Goal: Information Seeking & Learning: Obtain resource

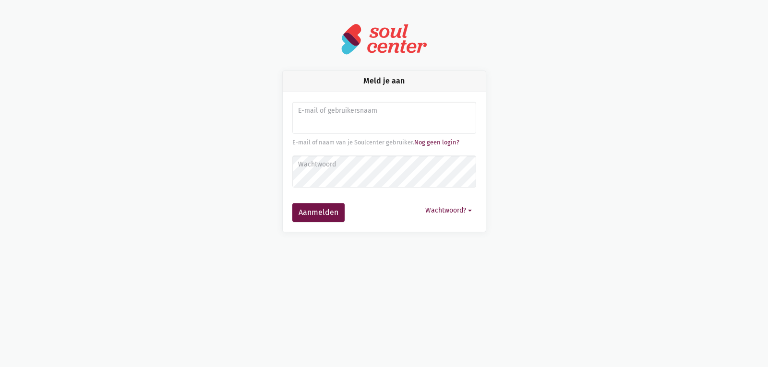
click at [341, 122] on input "Aanmelden" at bounding box center [384, 118] width 184 height 33
type input "[EMAIL_ADDRESS][DOMAIN_NAME]"
click at [439, 215] on button "Wachtwoord?" at bounding box center [448, 210] width 55 height 15
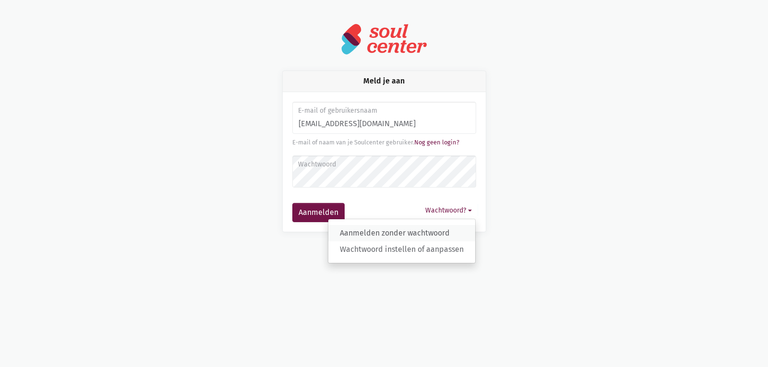
click at [439, 233] on link "Aanmelden zonder wachtwoord" at bounding box center [401, 233] width 147 height 16
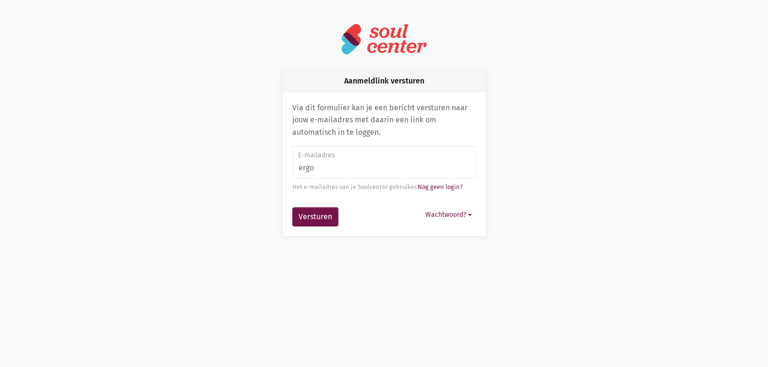
type input "[EMAIL_ADDRESS][DOMAIN_NAME]"
click at [297, 221] on button "Versturen" at bounding box center [315, 216] width 46 height 19
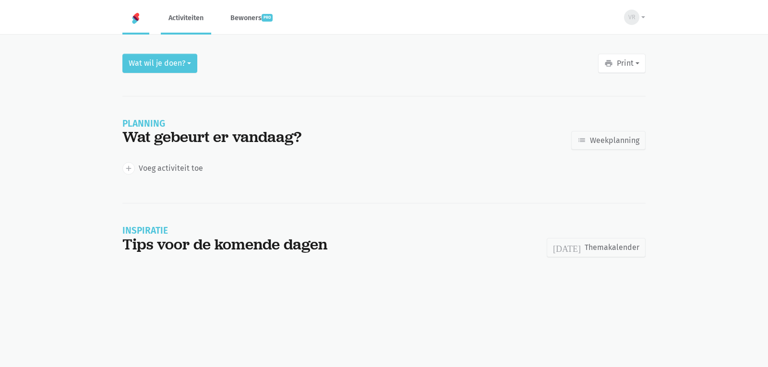
click at [192, 17] on link "Activiteiten" at bounding box center [186, 18] width 50 height 32
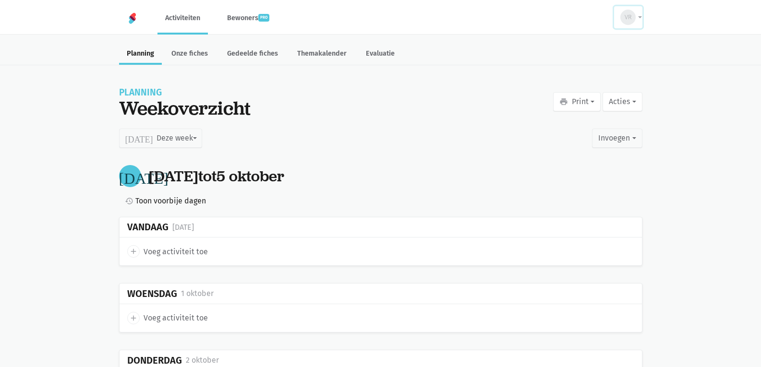
click at [639, 23] on button "VR" at bounding box center [628, 17] width 28 height 22
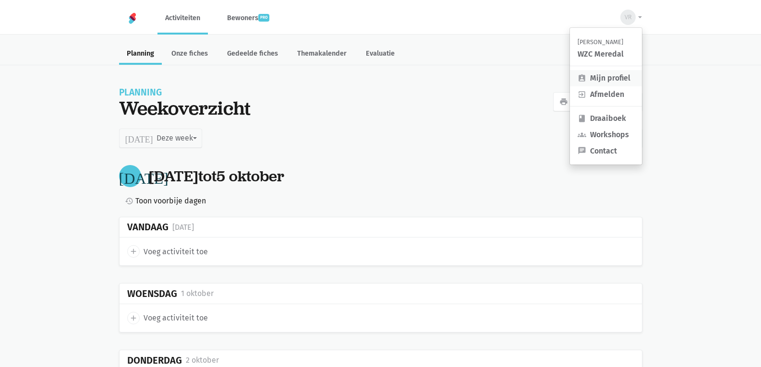
click at [620, 75] on link "assignment_ind Mijn profiel" at bounding box center [606, 78] width 72 height 16
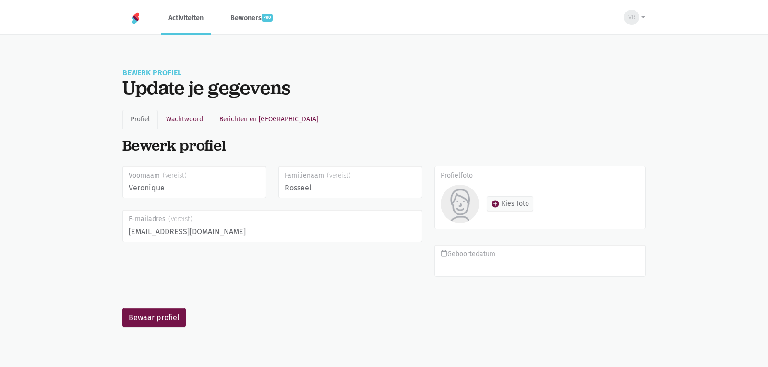
click at [190, 22] on link "Activiteiten" at bounding box center [186, 18] width 50 height 32
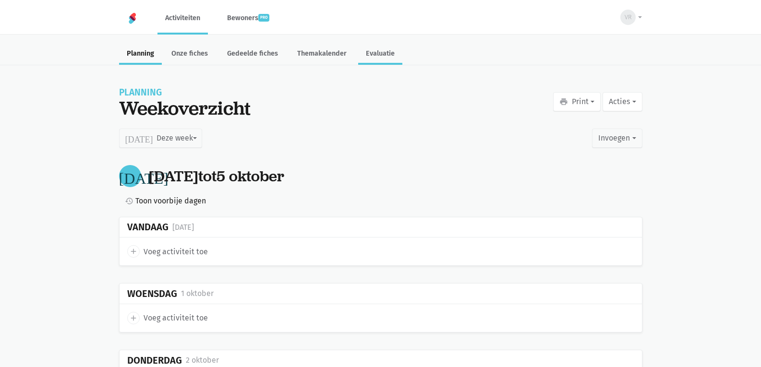
click at [378, 56] on link "Evaluatie" at bounding box center [380, 54] width 44 height 21
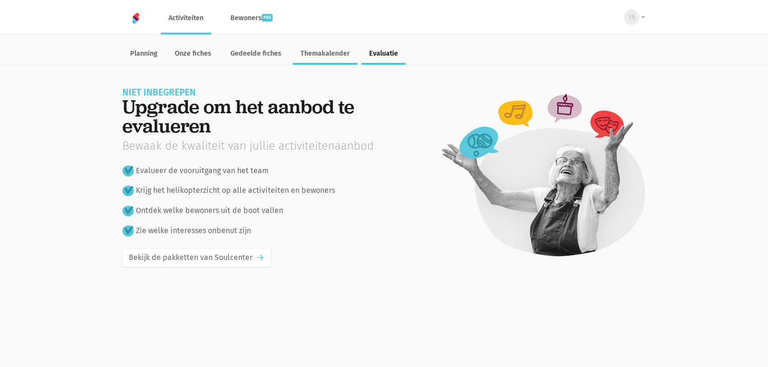
click at [318, 56] on link "Themakalender" at bounding box center [325, 54] width 65 height 21
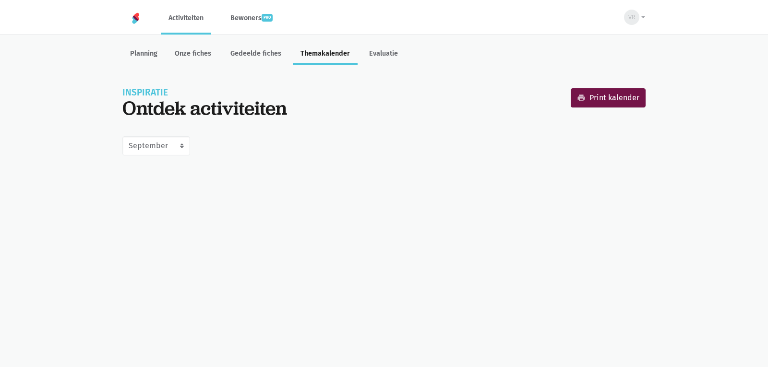
select select "9-2025"
click at [270, 51] on link "Gedeelde fiches" at bounding box center [256, 54] width 66 height 21
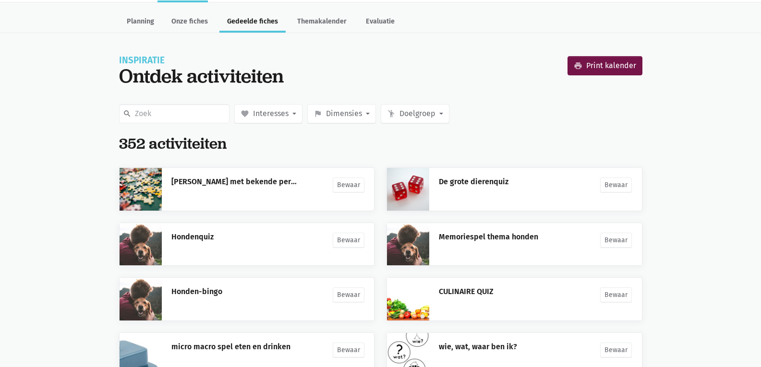
scroll to position [48, 0]
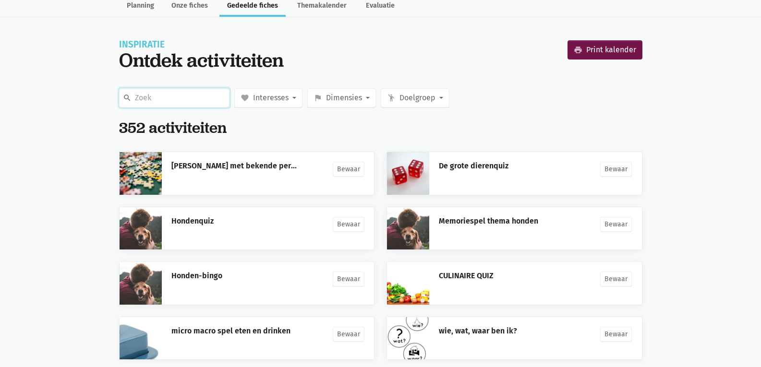
click at [164, 96] on input "text" at bounding box center [174, 97] width 110 height 19
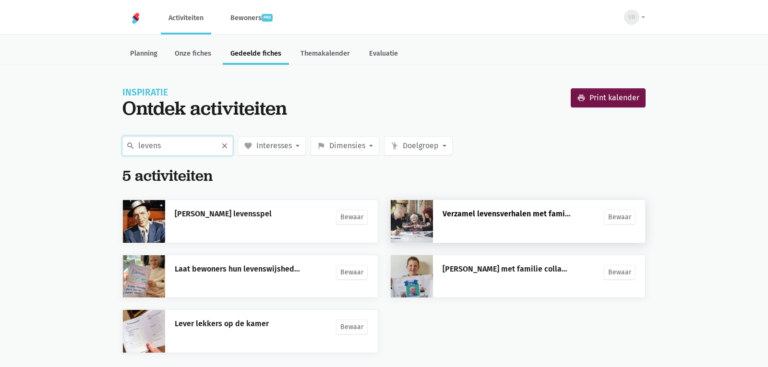
type input "levens"
click at [535, 217] on link "Verzamel levensverhalen met families" at bounding box center [510, 213] width 135 height 9
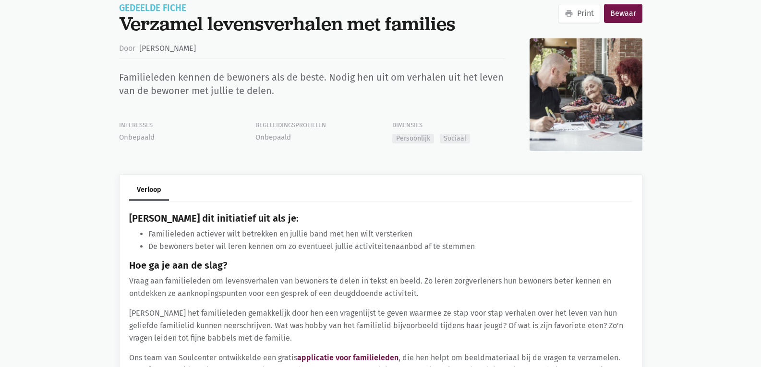
scroll to position [192, 0]
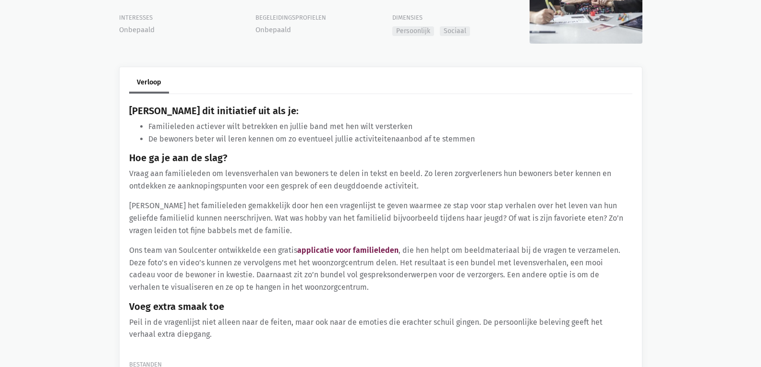
click at [367, 242] on div "[PERSON_NAME] dit initiatief uit als je: Familieleden actiever wilt betrekken e…" at bounding box center [376, 227] width 519 height 243
click at [372, 248] on link "applicatie voor familieleden" at bounding box center [347, 250] width 101 height 9
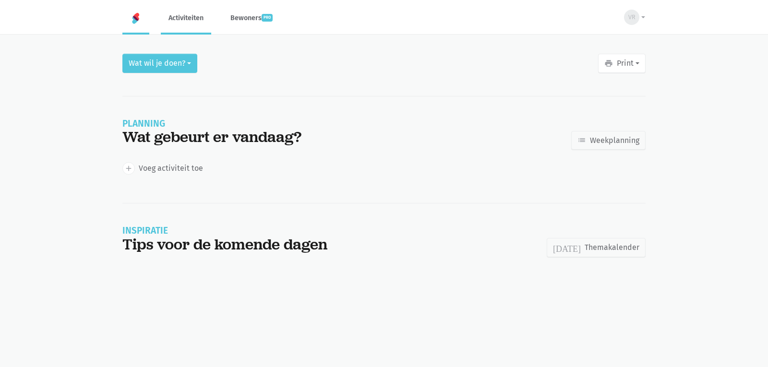
click at [196, 14] on link "Activiteiten" at bounding box center [186, 18] width 50 height 32
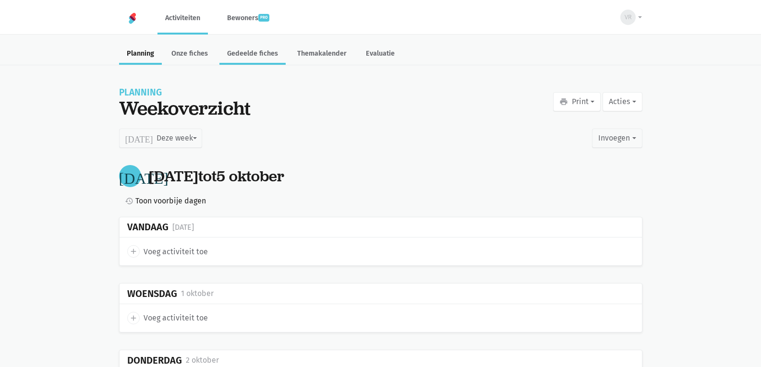
click at [279, 50] on link "Gedeelde fiches" at bounding box center [252, 54] width 66 height 21
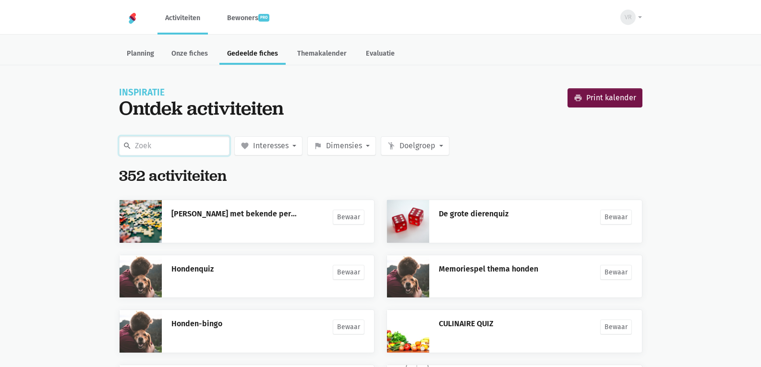
click at [204, 149] on input "text" at bounding box center [174, 145] width 110 height 19
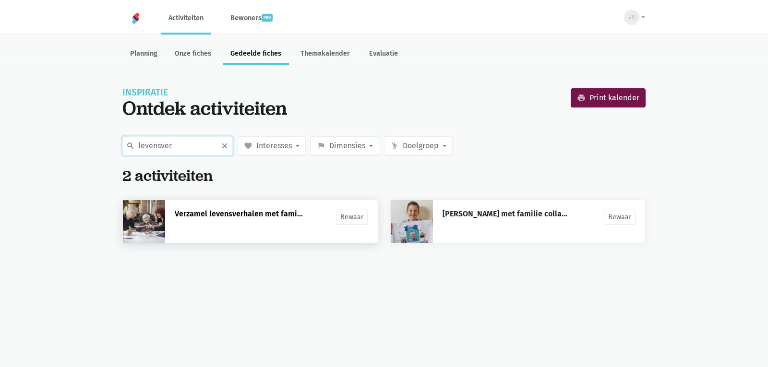
type input "levensver"
click at [230, 215] on link "Verzamel levensverhalen met families" at bounding box center [242, 213] width 135 height 9
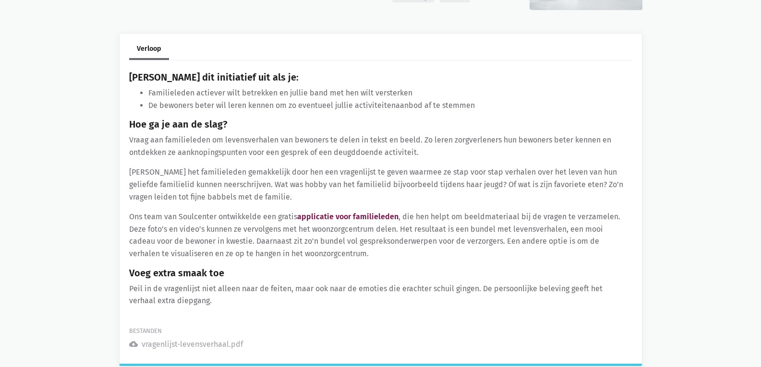
scroll to position [240, 0]
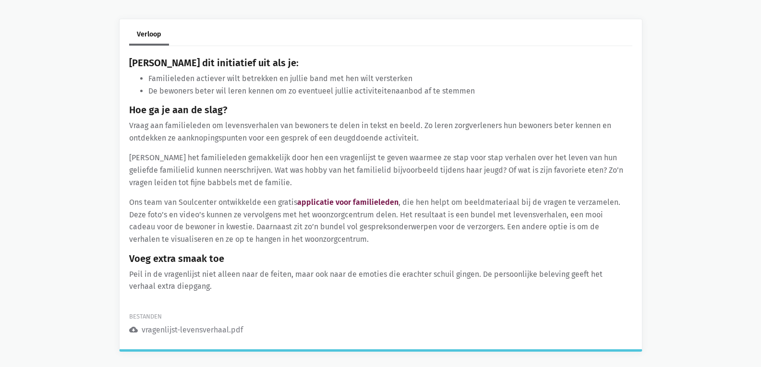
click at [200, 327] on div "vragenlijst-levensverhaal.pdf" at bounding box center [192, 330] width 101 height 12
click at [369, 198] on link "applicatie voor familieleden" at bounding box center [347, 202] width 101 height 9
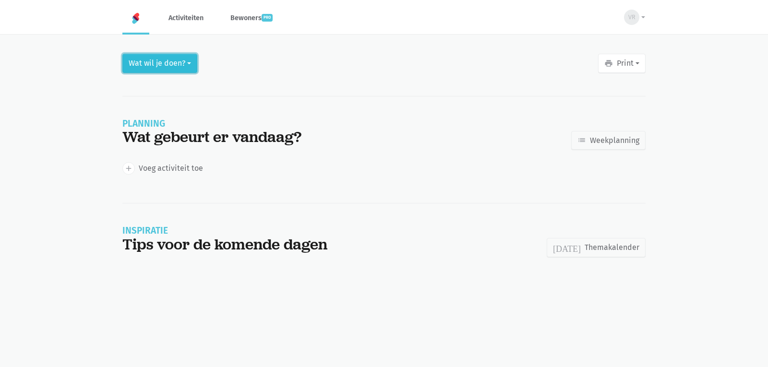
click at [193, 66] on button "Wat wil je doen?" at bounding box center [159, 63] width 75 height 19
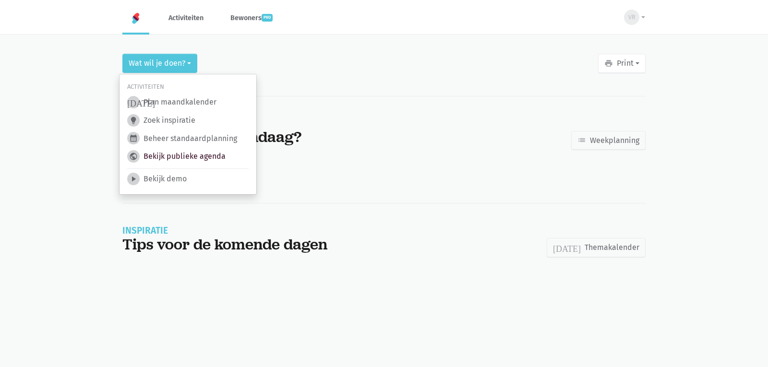
click at [209, 155] on link "public Bekijk publieke agenda" at bounding box center [176, 156] width 98 height 12
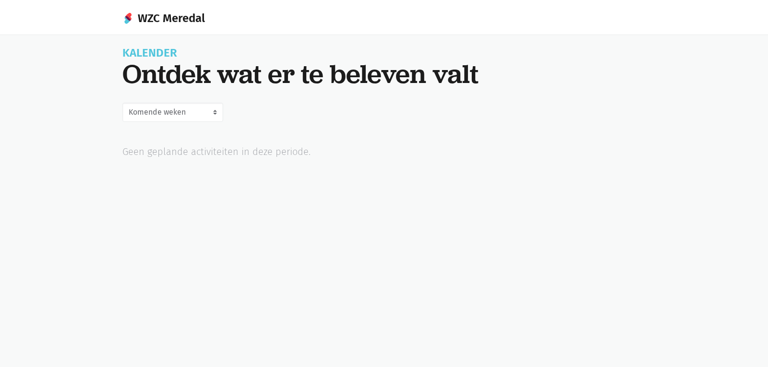
select select "now"
click at [219, 113] on select "[PERSON_NAME] September Komende weken Oktober November December" at bounding box center [172, 112] width 101 height 19
click at [122, 103] on select "[PERSON_NAME] September Komende weken Oktober November December" at bounding box center [172, 112] width 101 height 19
